Goal: Task Accomplishment & Management: Complete application form

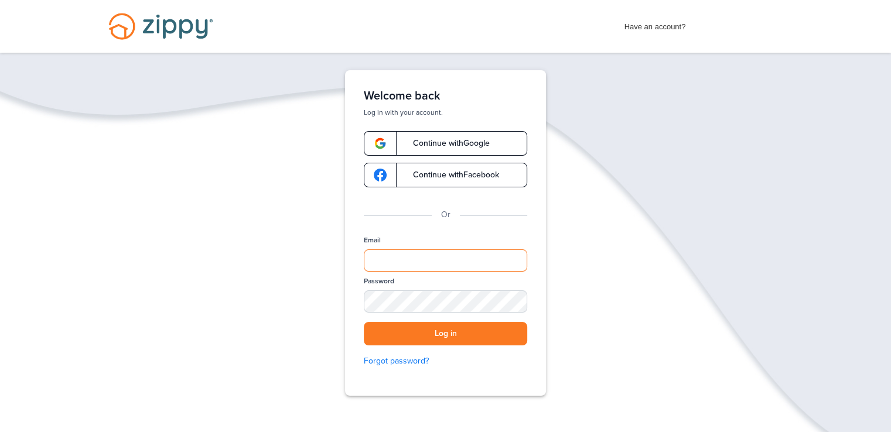
click at [435, 258] on input "Email" at bounding box center [445, 260] width 163 height 22
type input "**********"
click at [443, 326] on button "Log in" at bounding box center [445, 334] width 163 height 24
